Goal: Task Accomplishment & Management: Use online tool/utility

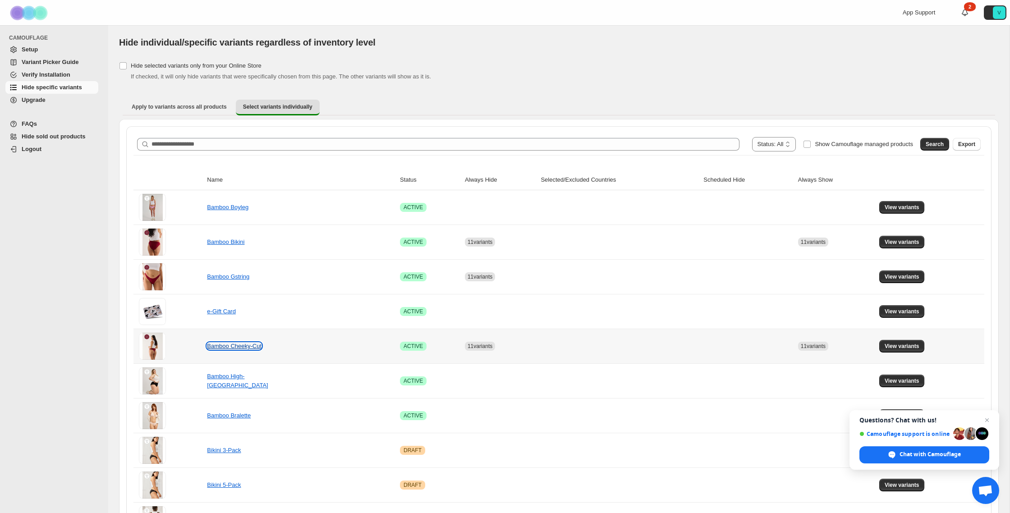
click at [250, 345] on link "Bamboo Cheeky-Cut" at bounding box center [234, 346] width 55 height 7
click at [909, 345] on span "View variants" at bounding box center [902, 346] width 35 height 7
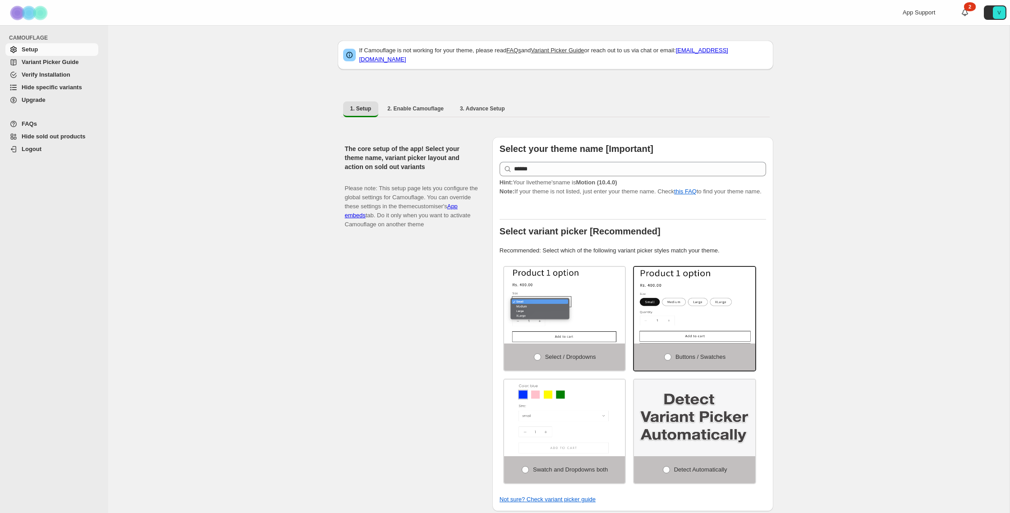
click at [70, 89] on span "Hide specific variants" at bounding box center [52, 87] width 60 height 7
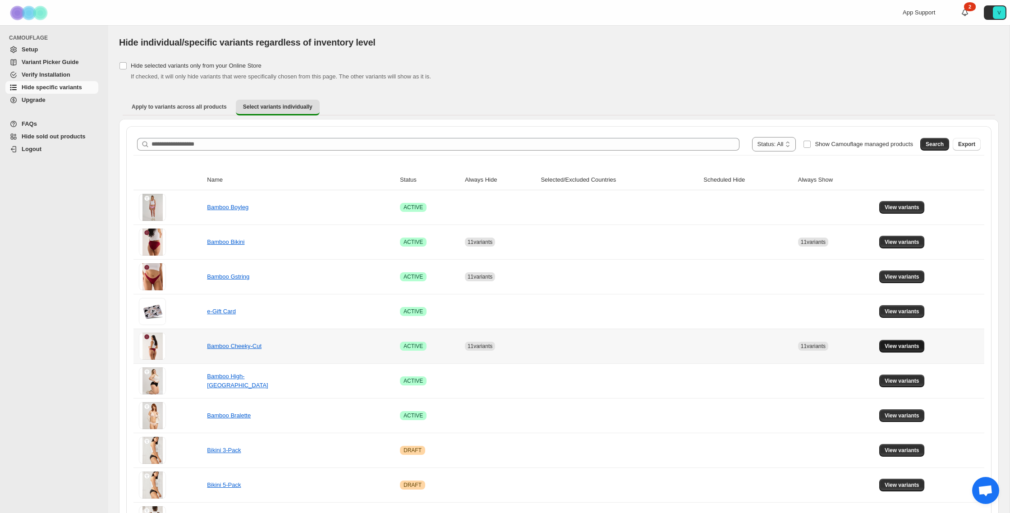
click at [889, 343] on button "View variants" at bounding box center [902, 346] width 46 height 13
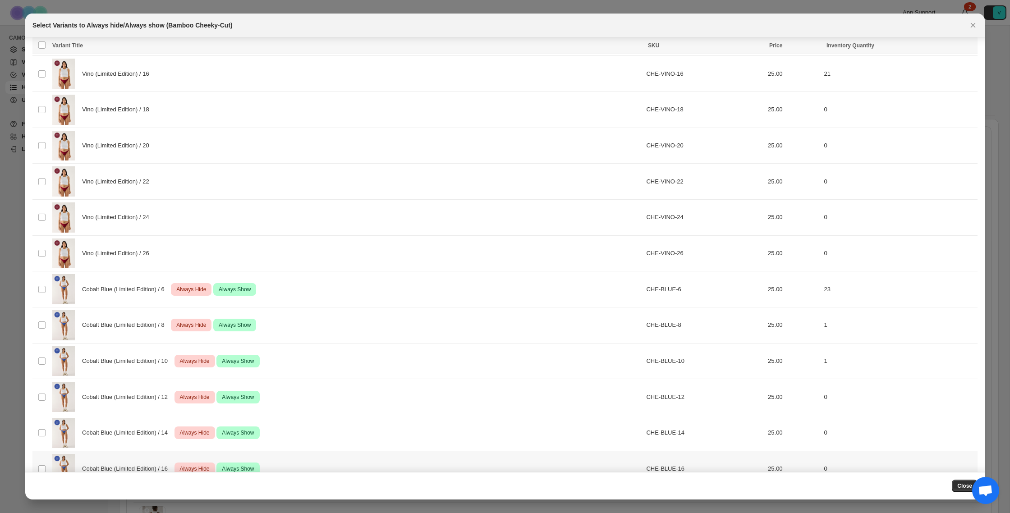
scroll to position [199, 0]
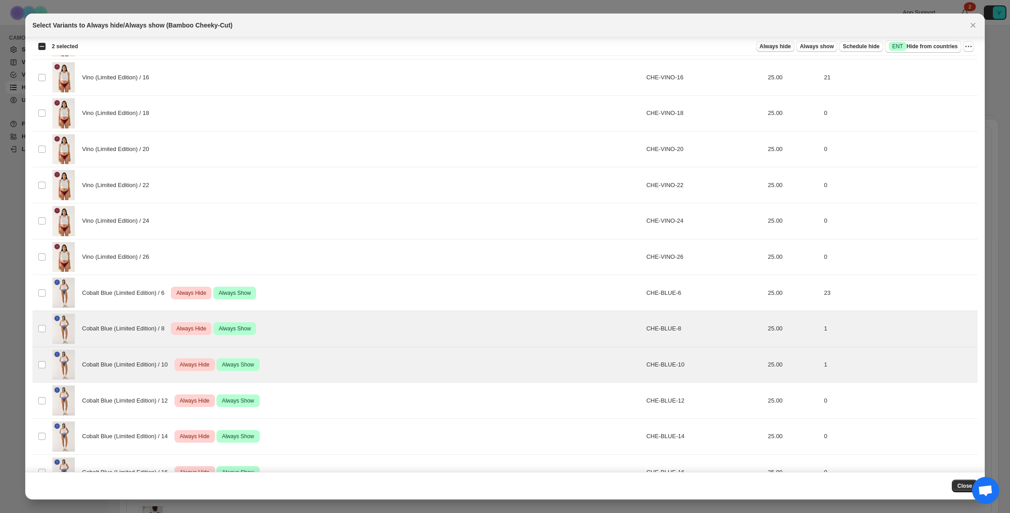
click at [775, 49] on span "Always hide" at bounding box center [775, 46] width 31 height 7
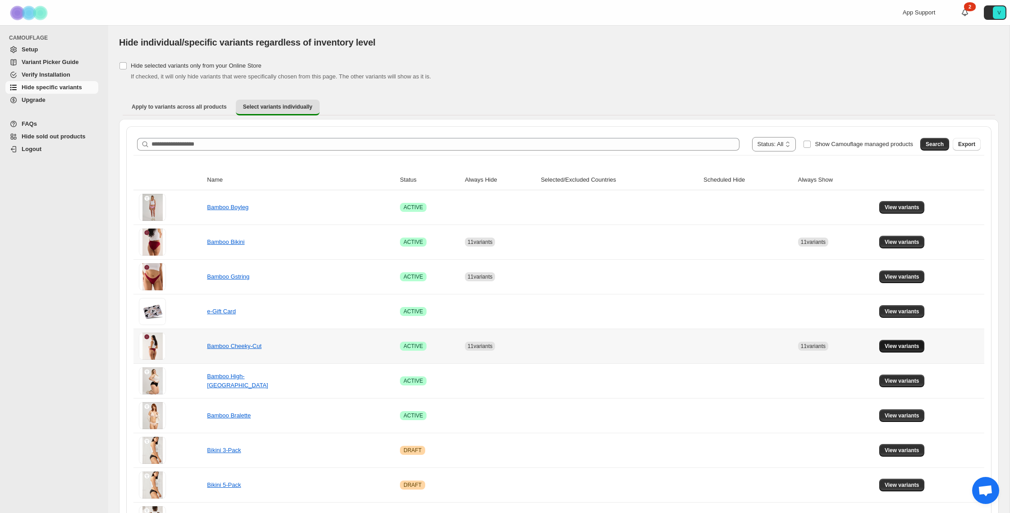
click at [902, 344] on span "View variants" at bounding box center [902, 346] width 35 height 7
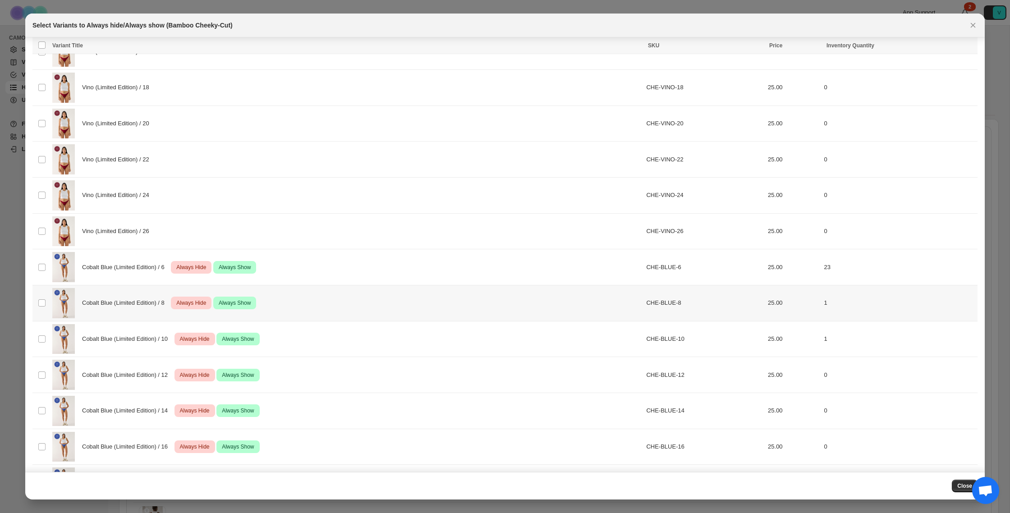
scroll to position [226, 0]
click at [40, 333] on td "Select product variant" at bounding box center [40, 338] width 17 height 36
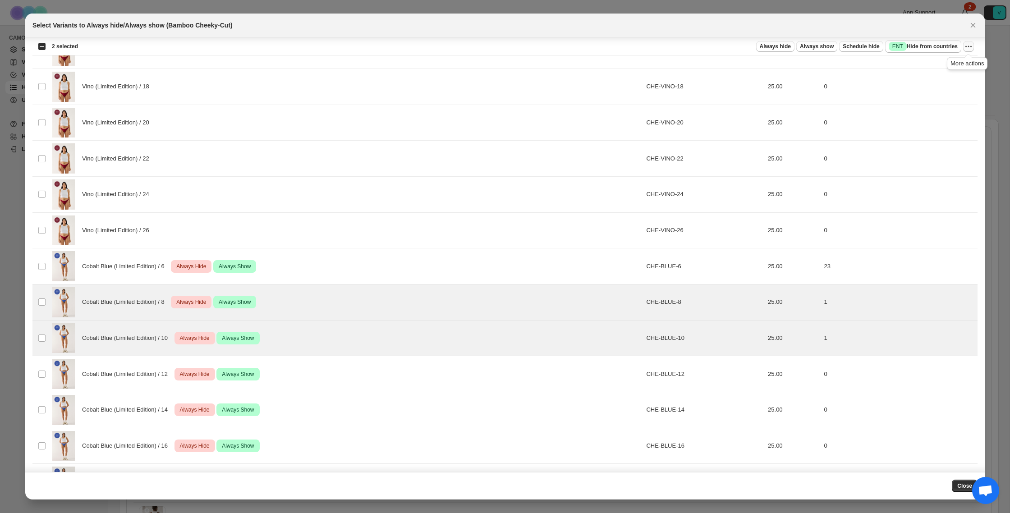
click at [970, 46] on icon "More actions" at bounding box center [968, 46] width 9 height 9
click at [955, 78] on span "Undo always show" at bounding box center [935, 79] width 65 height 9
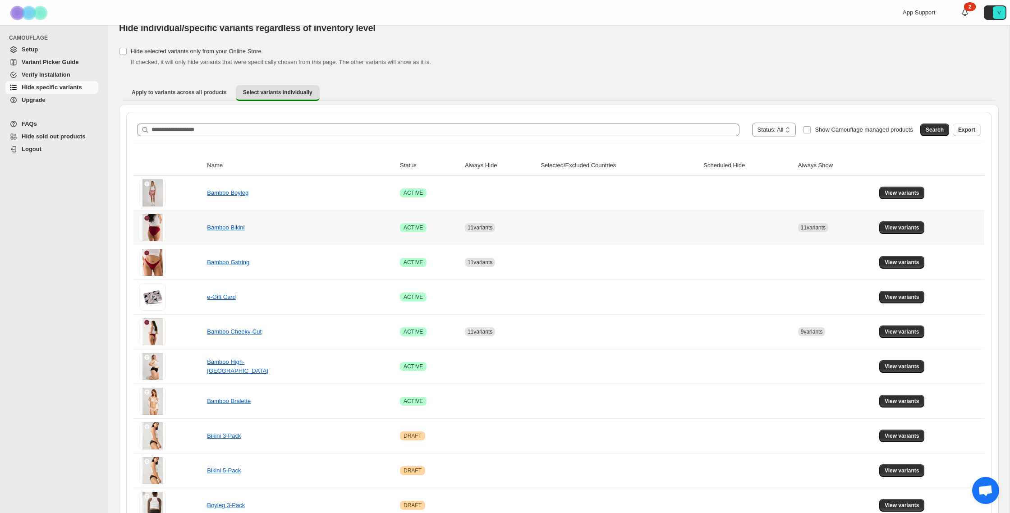
scroll to position [20, 0]
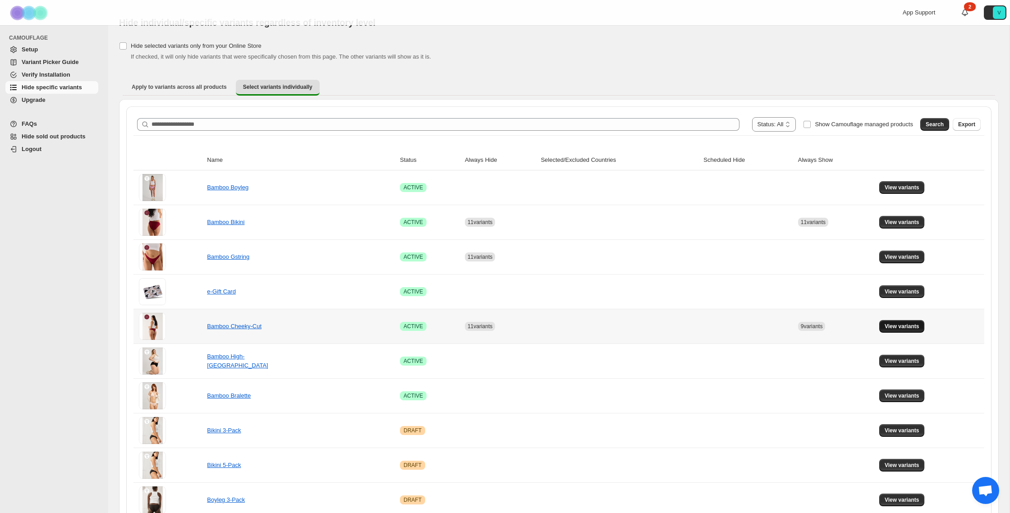
click at [921, 330] on button "View variants" at bounding box center [902, 326] width 46 height 13
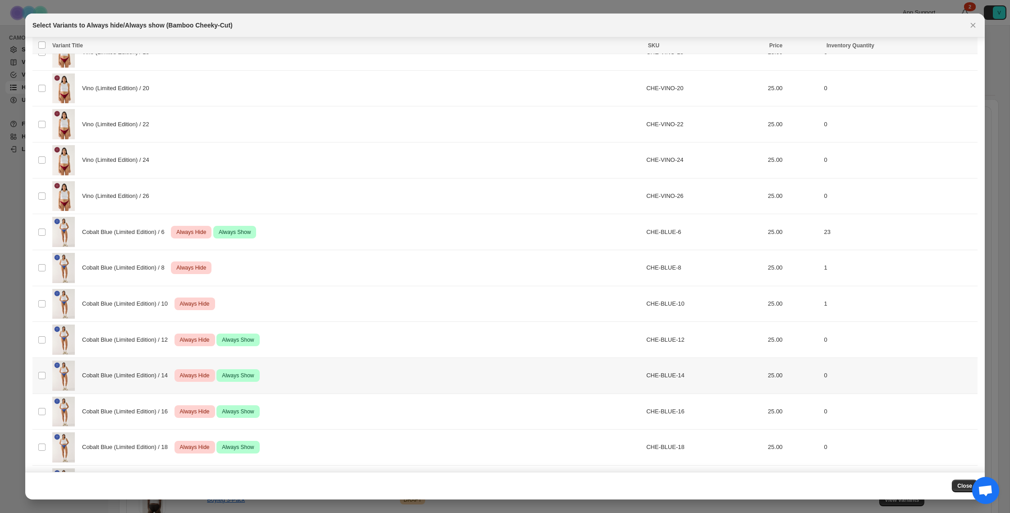
scroll to position [262, 0]
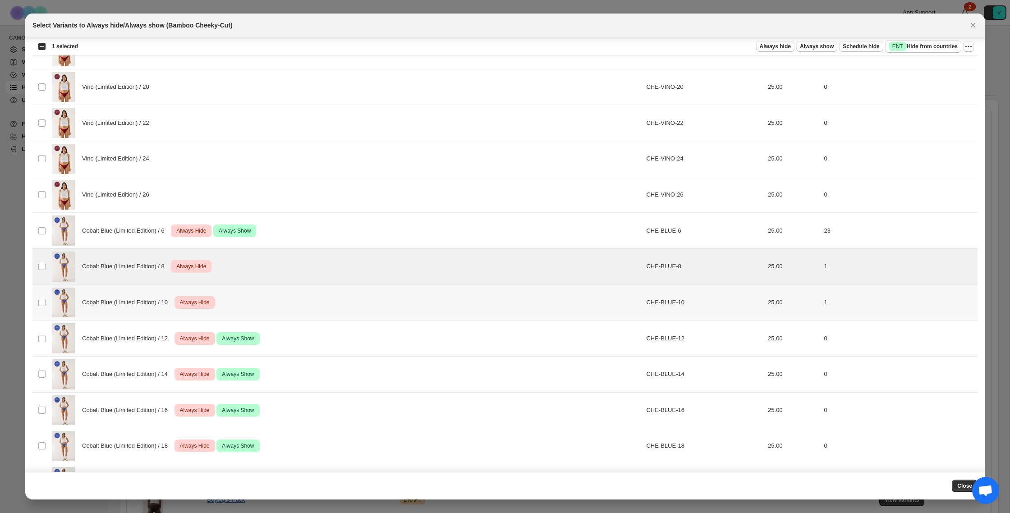
drag, startPoint x: 43, startPoint y: 298, endPoint x: 69, endPoint y: 297, distance: 25.3
click at [43, 298] on span ":r4l:" at bounding box center [42, 302] width 8 height 8
click at [817, 51] on button "Always show" at bounding box center [816, 46] width 41 height 11
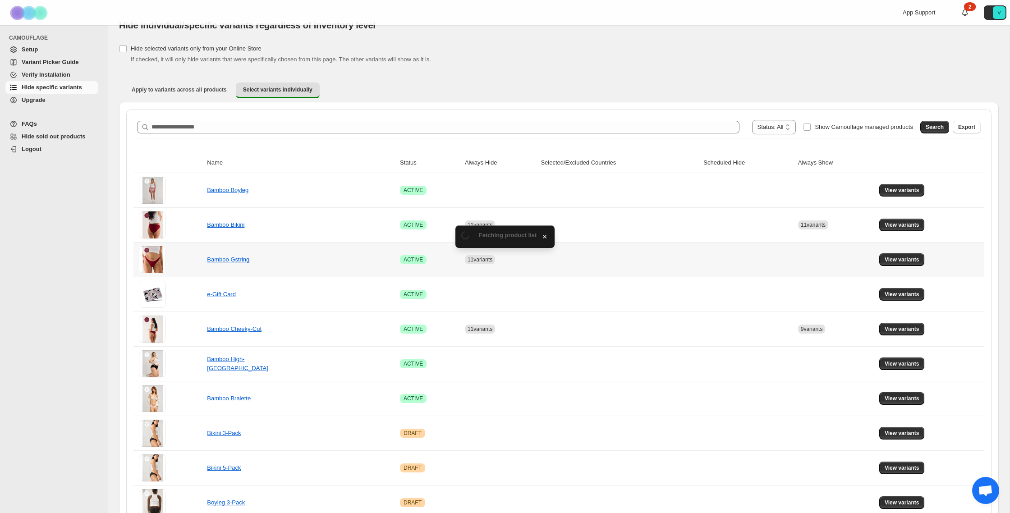
scroll to position [20, 0]
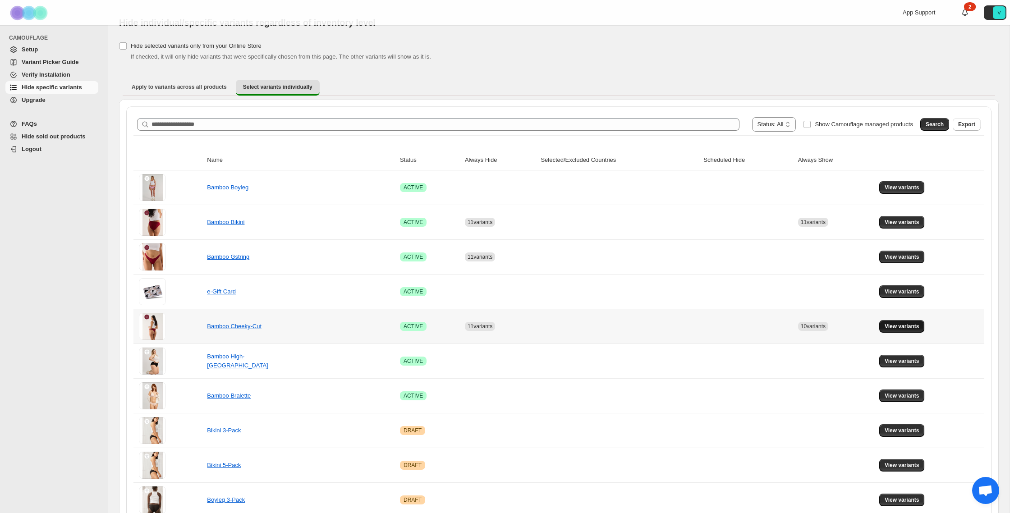
click at [897, 323] on button "View variants" at bounding box center [902, 326] width 46 height 13
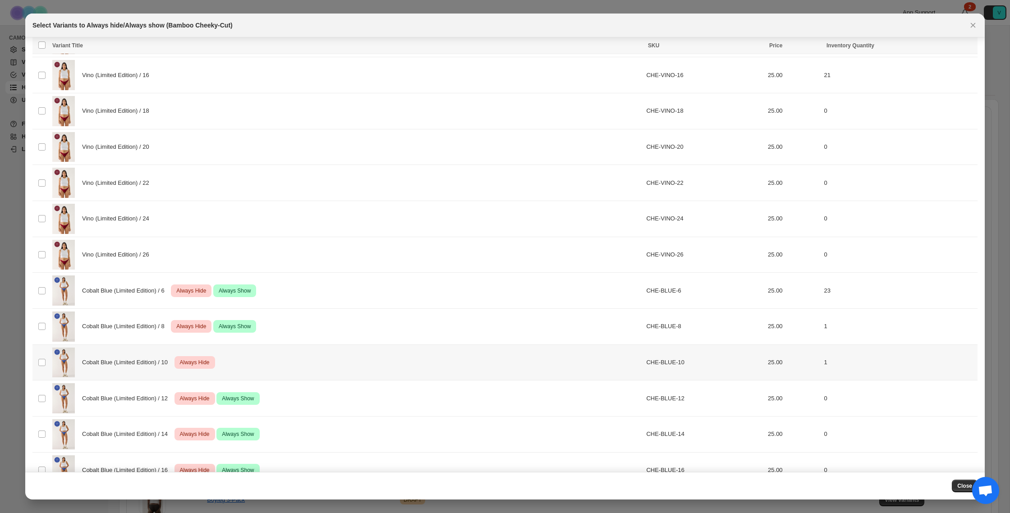
scroll to position [211, 0]
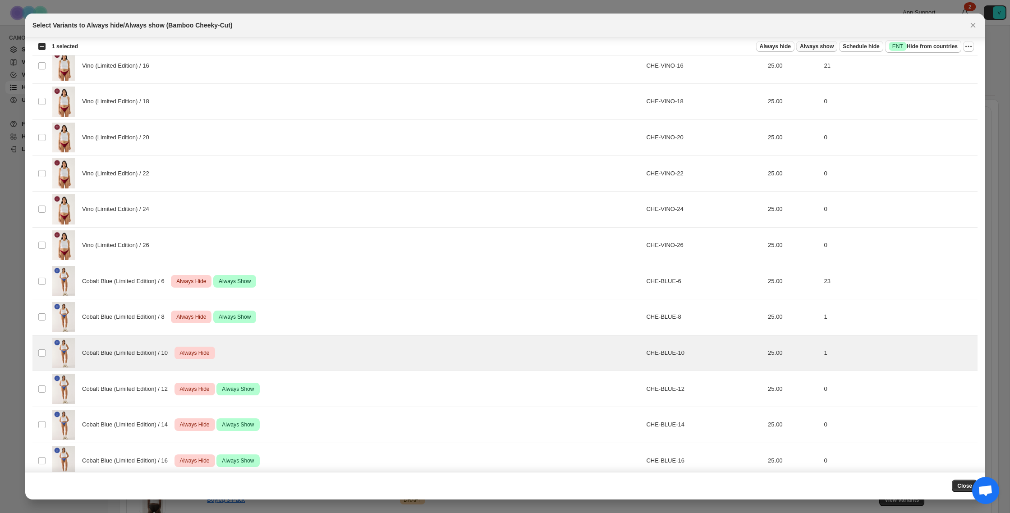
click at [807, 47] on span "Always show" at bounding box center [817, 46] width 34 height 7
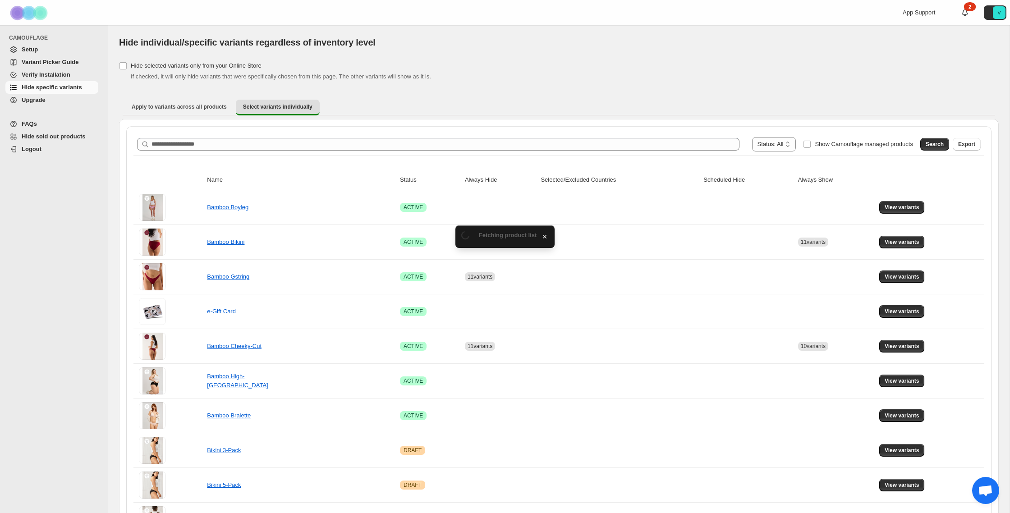
scroll to position [20, 0]
